Goal: Transaction & Acquisition: Obtain resource

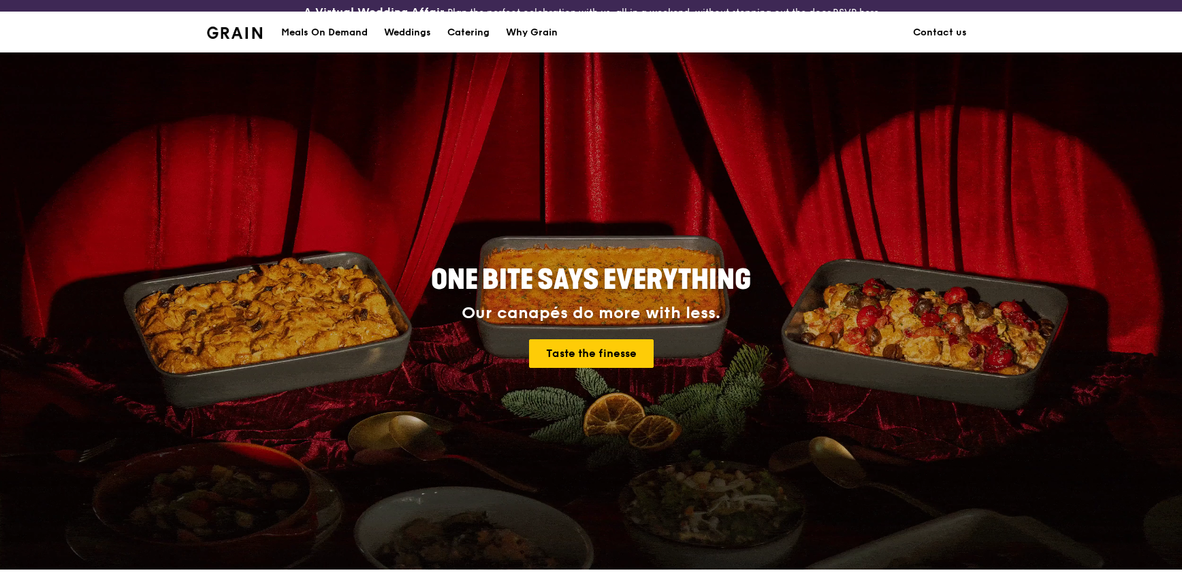
scroll to position [409, 0]
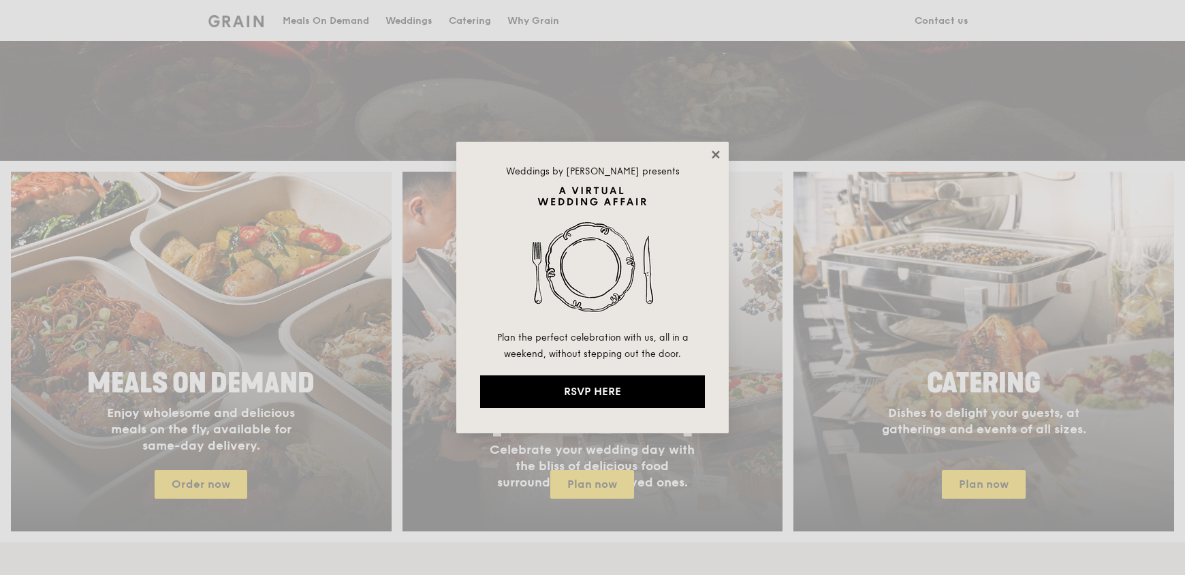
click at [712, 153] on icon at bounding box center [716, 154] width 12 height 12
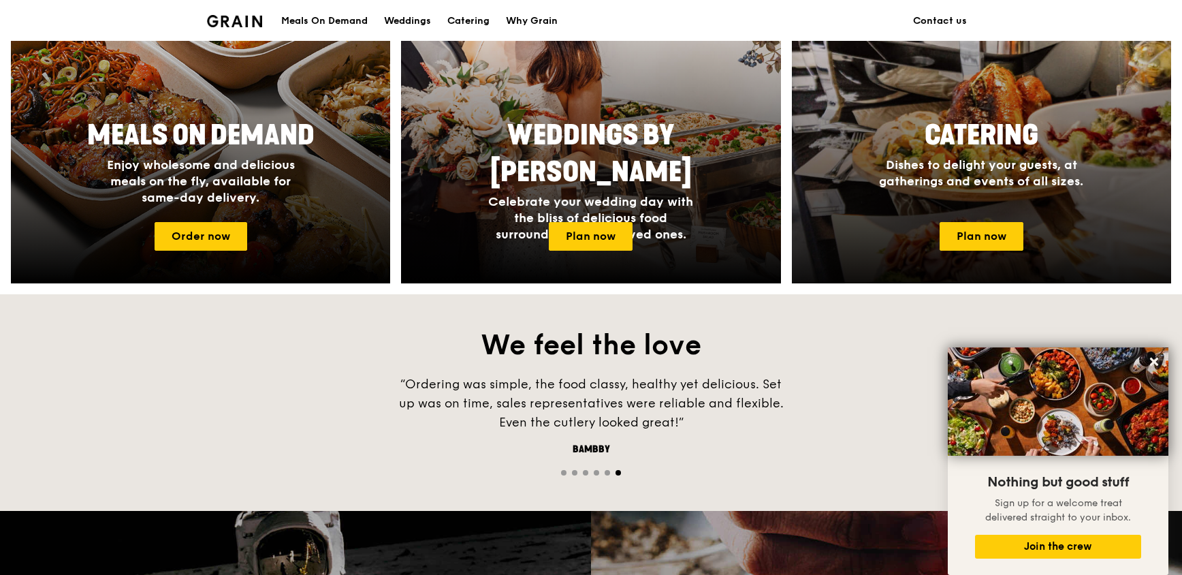
scroll to position [681, 0]
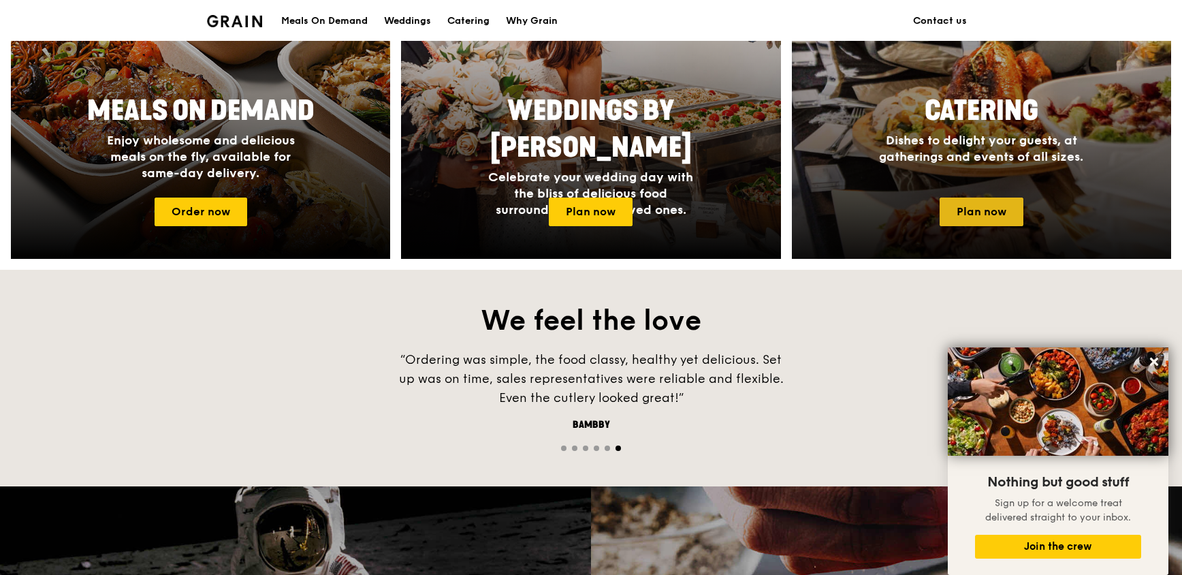
click at [967, 212] on link "Plan now" at bounding box center [982, 211] width 84 height 29
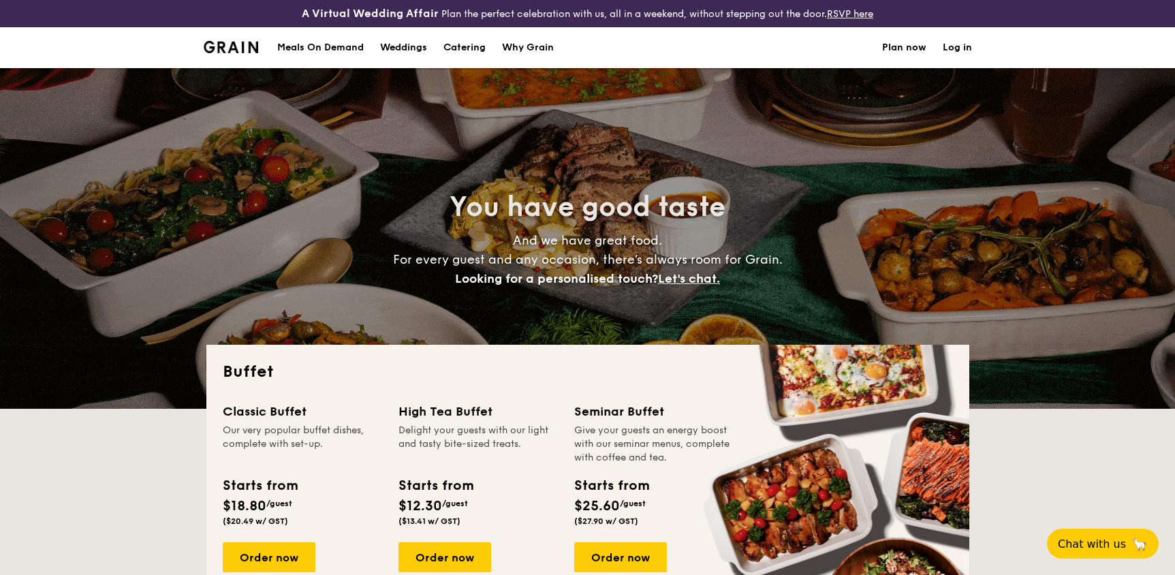
select select
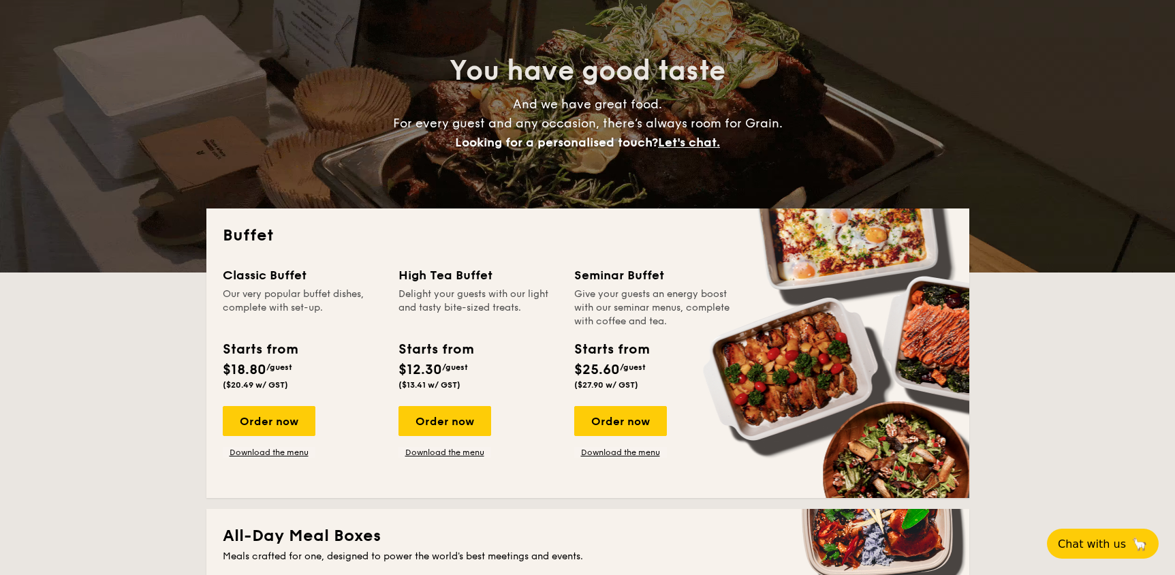
scroll to position [204, 0]
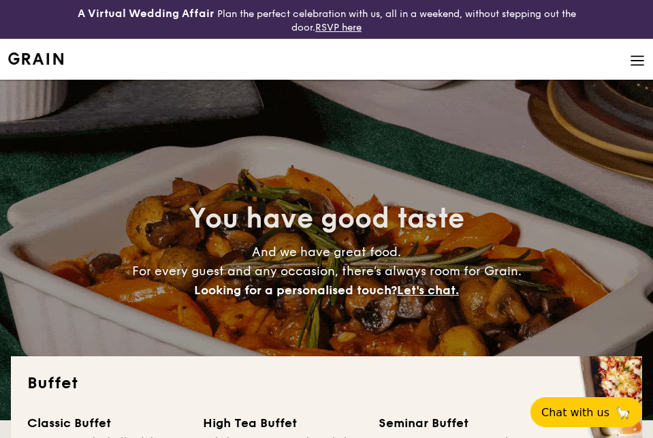
select select
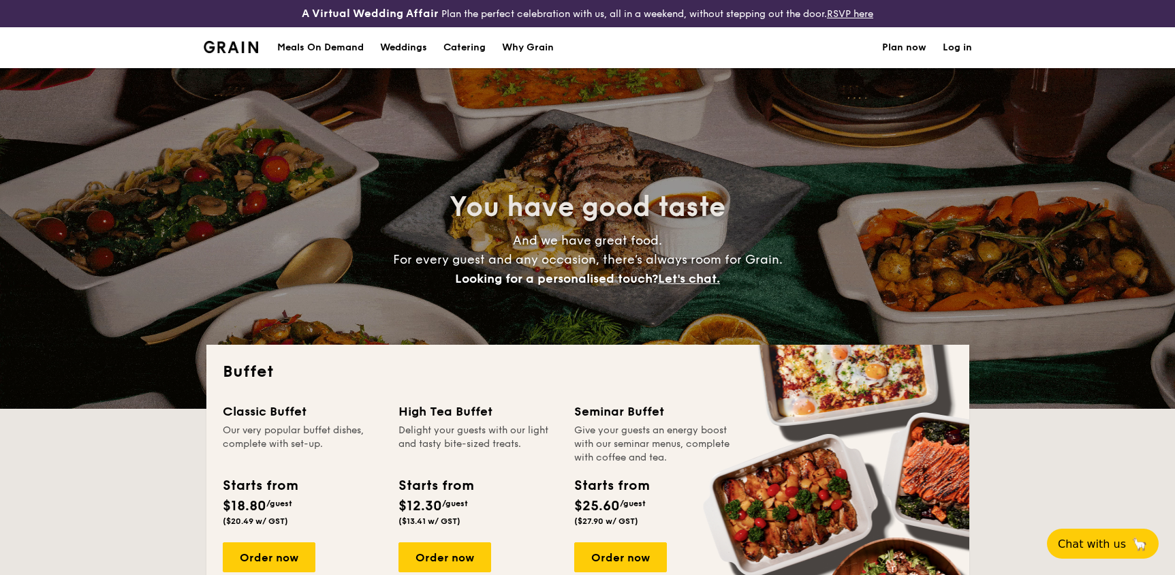
select select
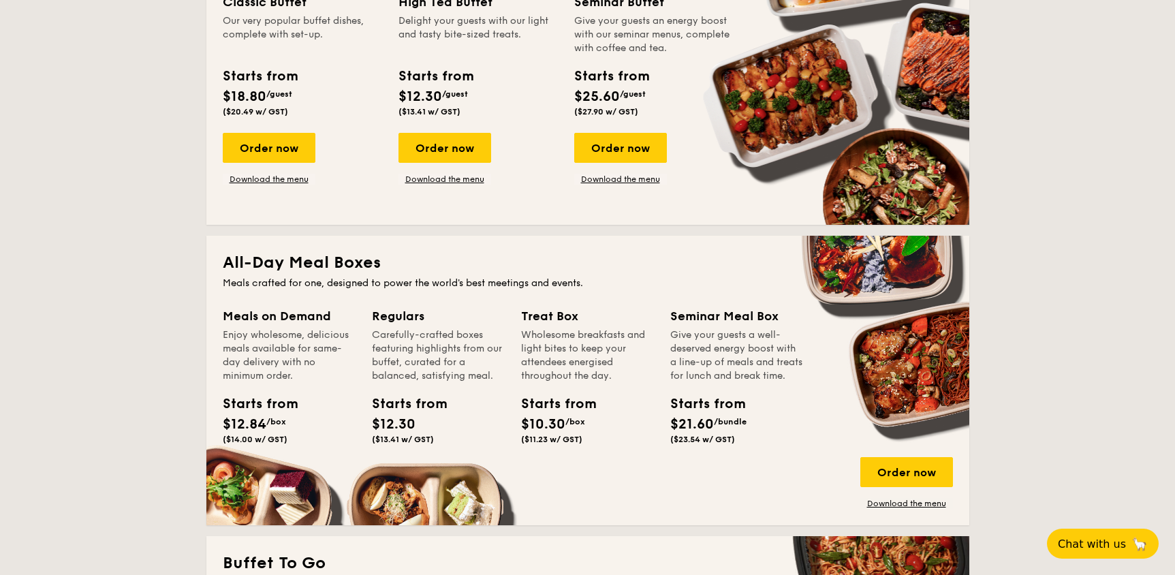
scroll to position [409, 0]
click at [256, 170] on div "Order now Download the menu" at bounding box center [269, 159] width 93 height 52
click at [255, 175] on link "Download the menu" at bounding box center [269, 179] width 93 height 11
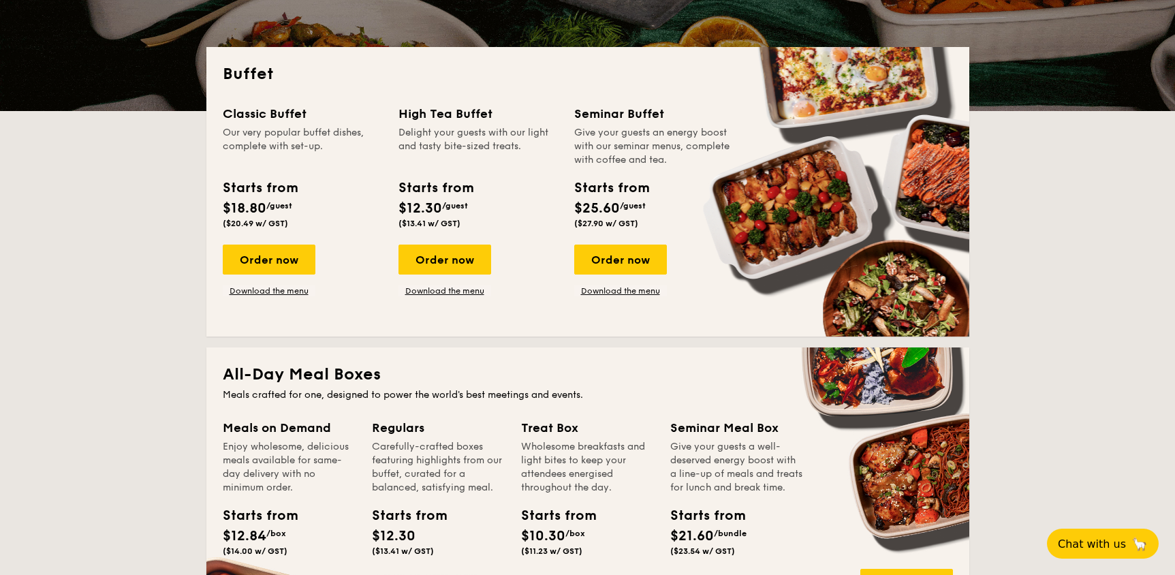
scroll to position [204, 0]
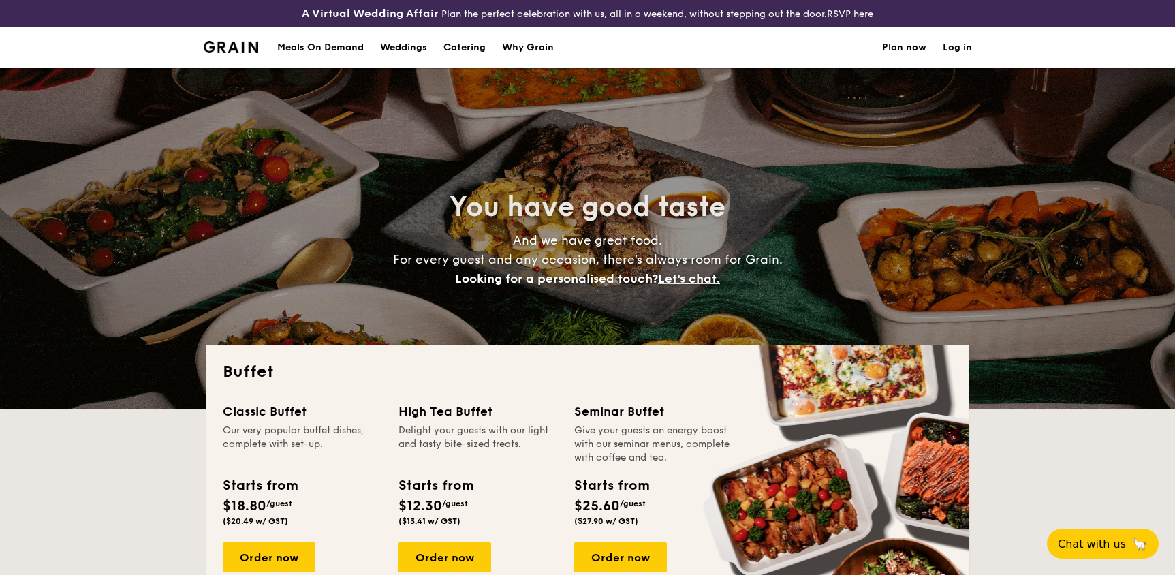
select select
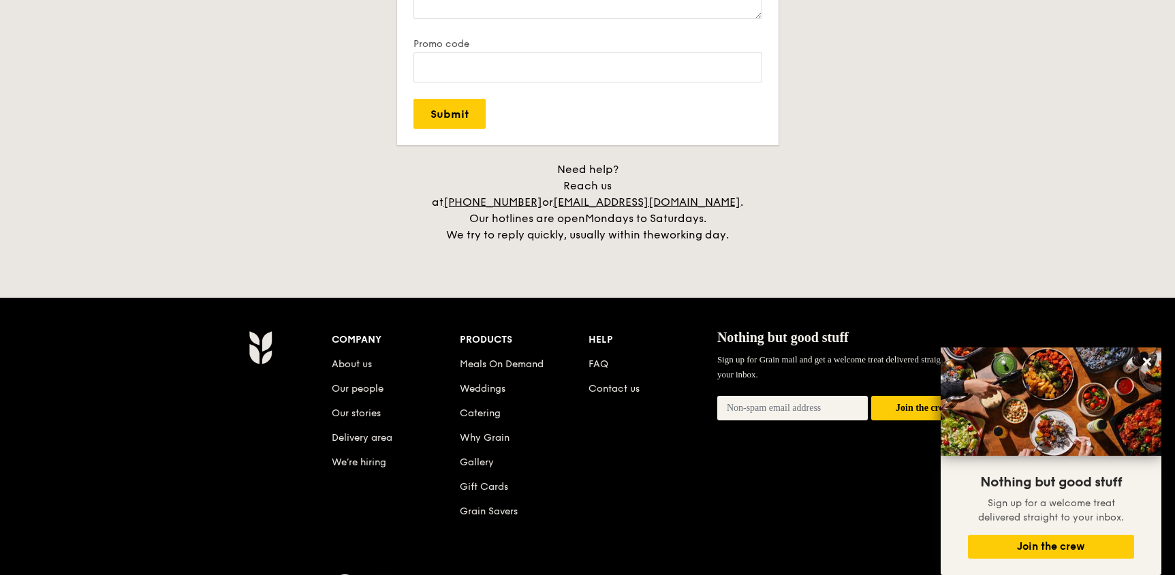
scroll to position [2869, 0]
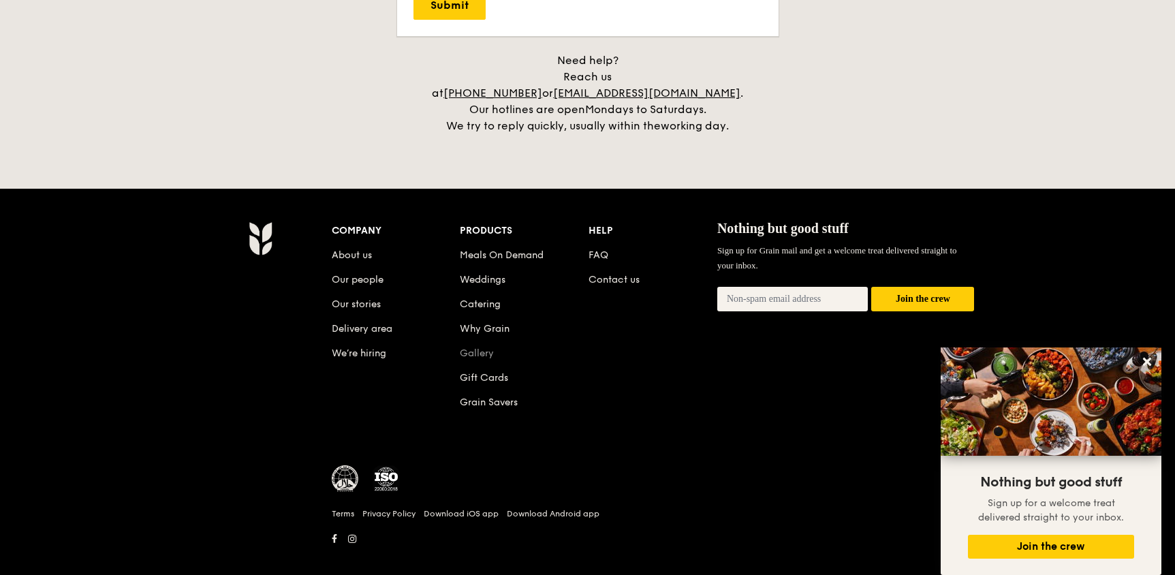
click at [482, 347] on link "Gallery" at bounding box center [477, 353] width 34 height 12
